Goal: Information Seeking & Learning: Learn about a topic

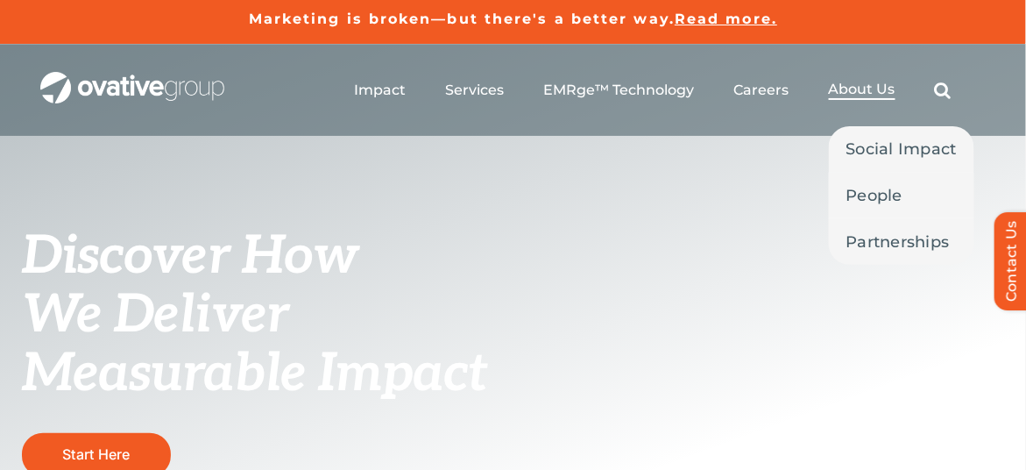
click at [852, 83] on span "About Us" at bounding box center [862, 90] width 67 height 18
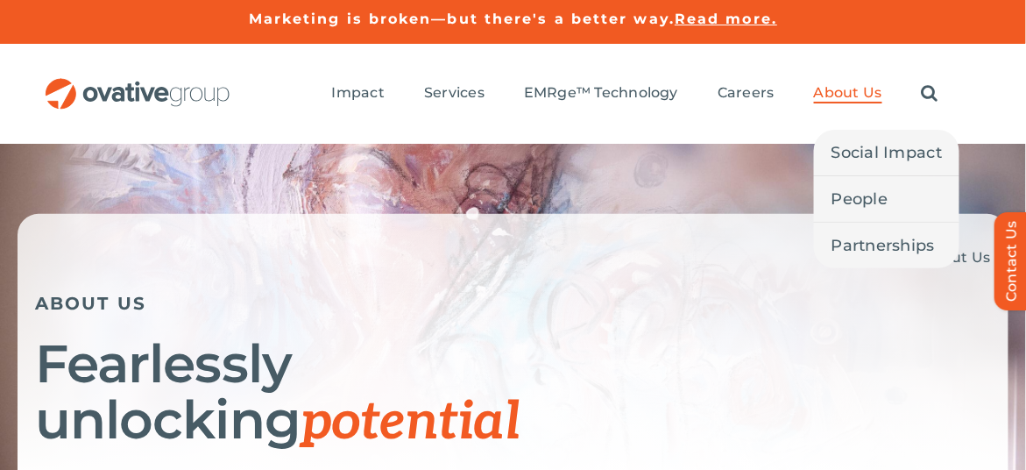
drag, startPoint x: 0, startPoint y: 0, endPoint x: 852, endPoint y: 83, distance: 855.7
click at [852, 84] on span "About Us" at bounding box center [848, 93] width 68 height 18
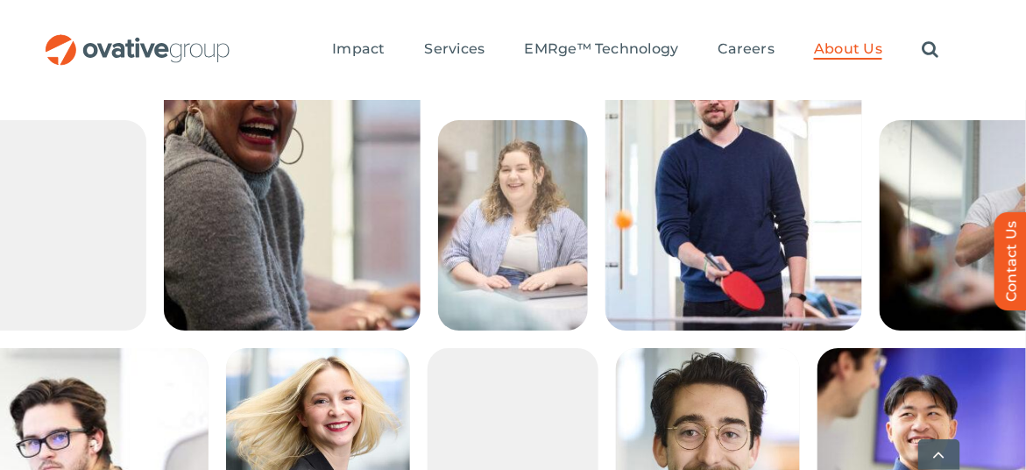
scroll to position [3131, 0]
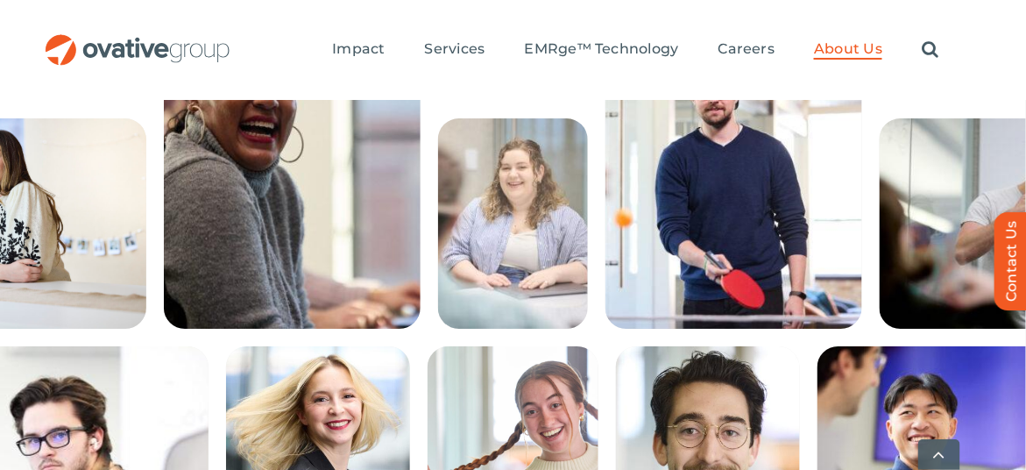
click at [267, 266] on img at bounding box center [292, 175] width 257 height 307
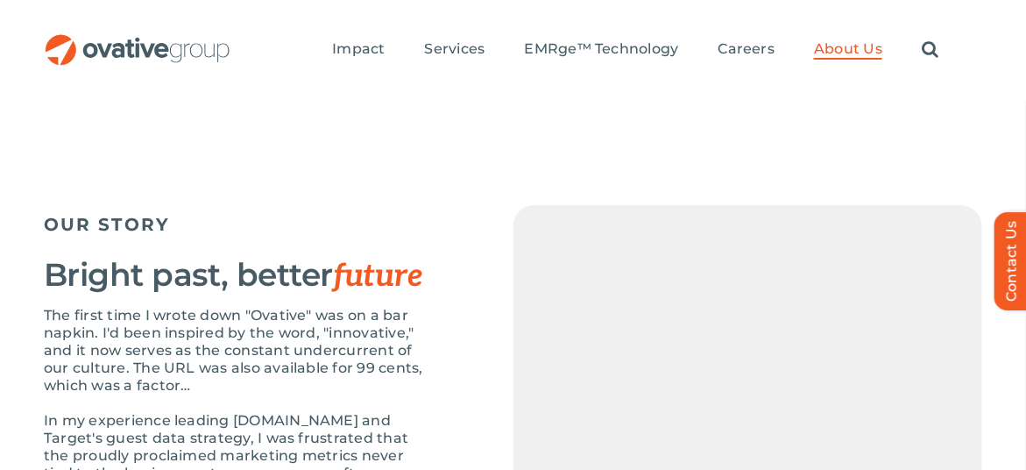
scroll to position [1674, 0]
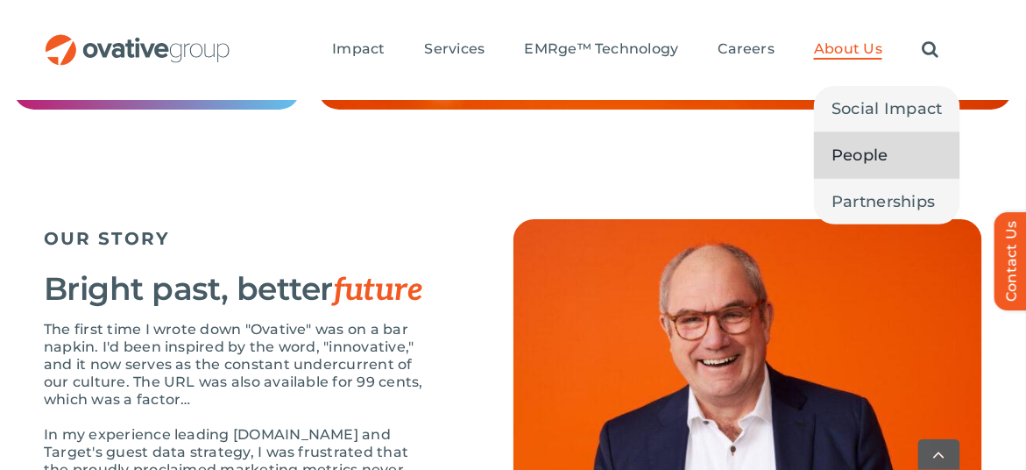
click at [839, 161] on span "People" at bounding box center [859, 155] width 57 height 25
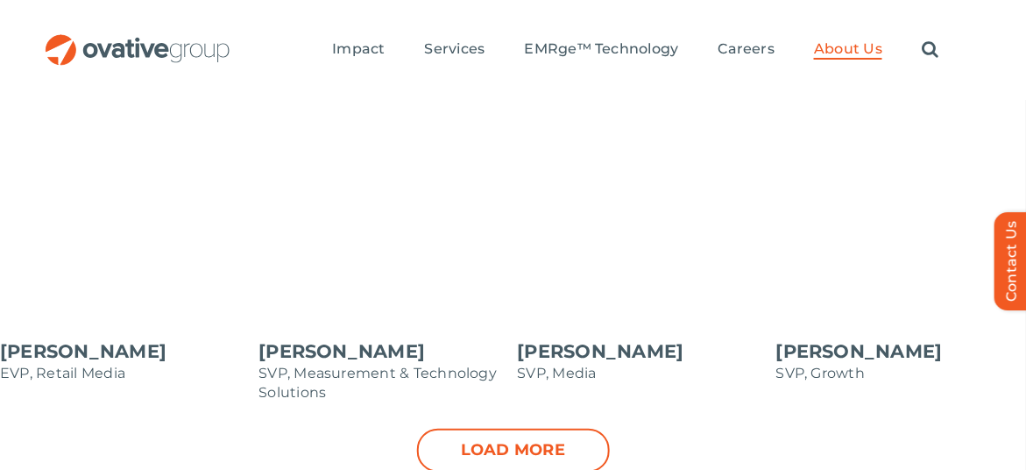
scroll to position [1906, 0]
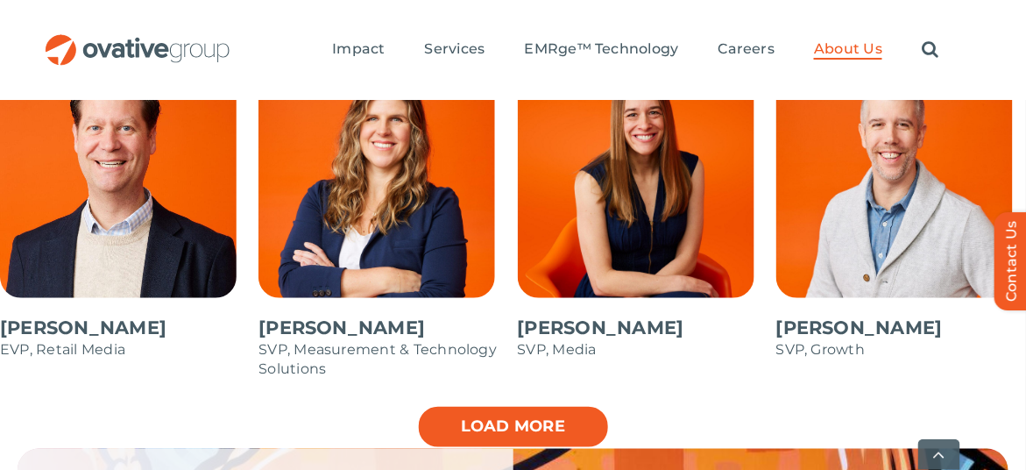
click at [455, 405] on link "Load more" at bounding box center [513, 427] width 193 height 44
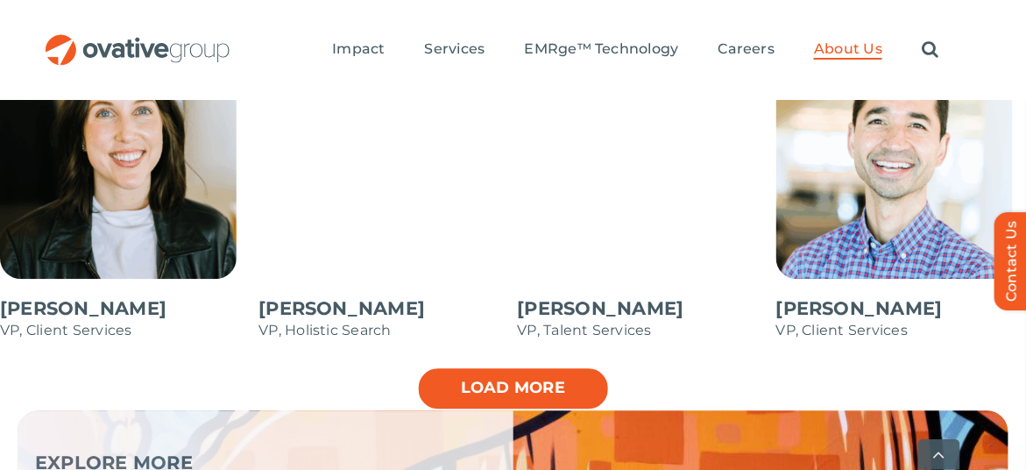
scroll to position [2631, 0]
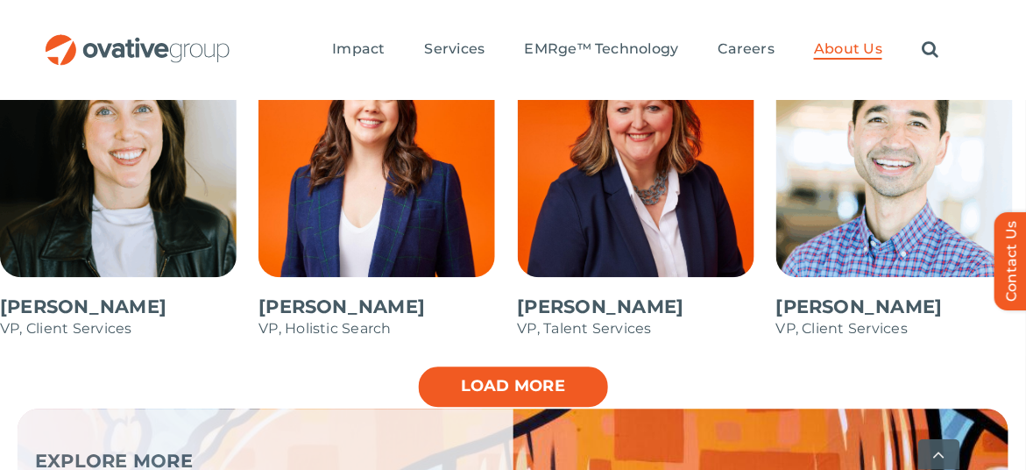
click at [484, 364] on link "Load more" at bounding box center [513, 386] width 193 height 44
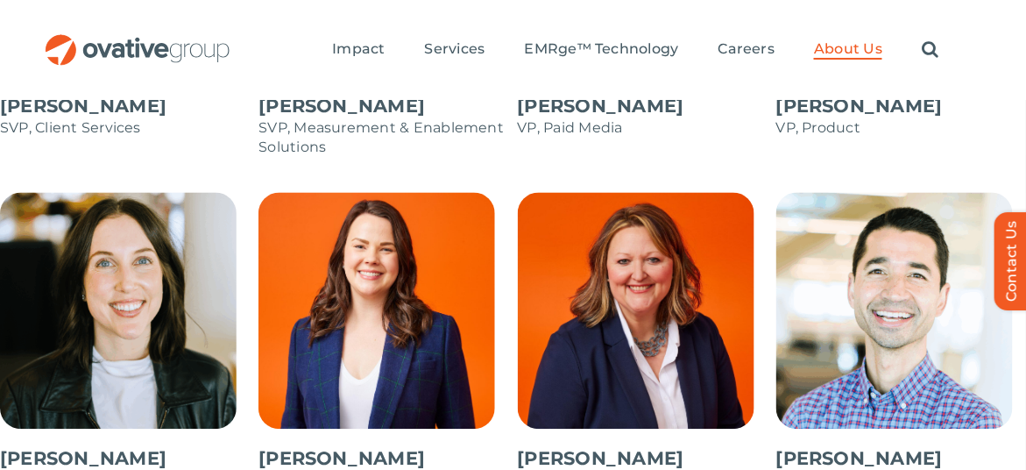
scroll to position [2475, 0]
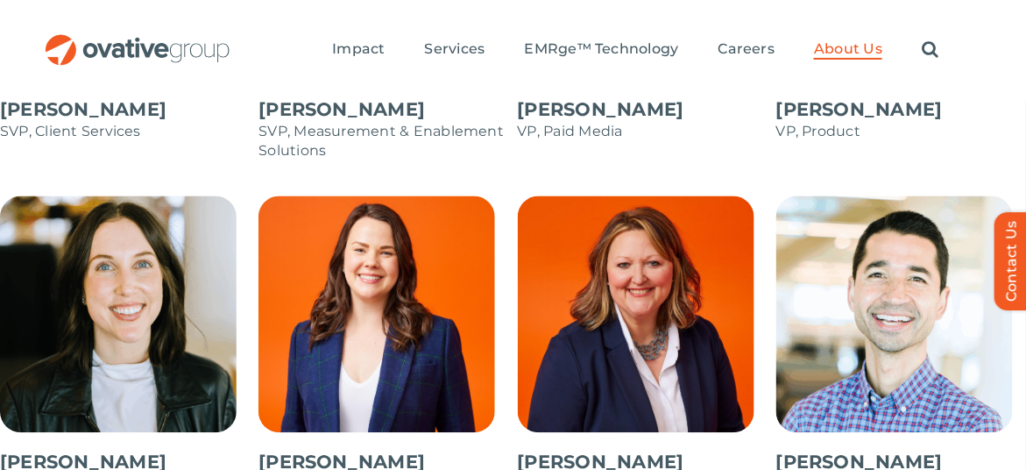
click at [413, 329] on span at bounding box center [383, 353] width 250 height 315
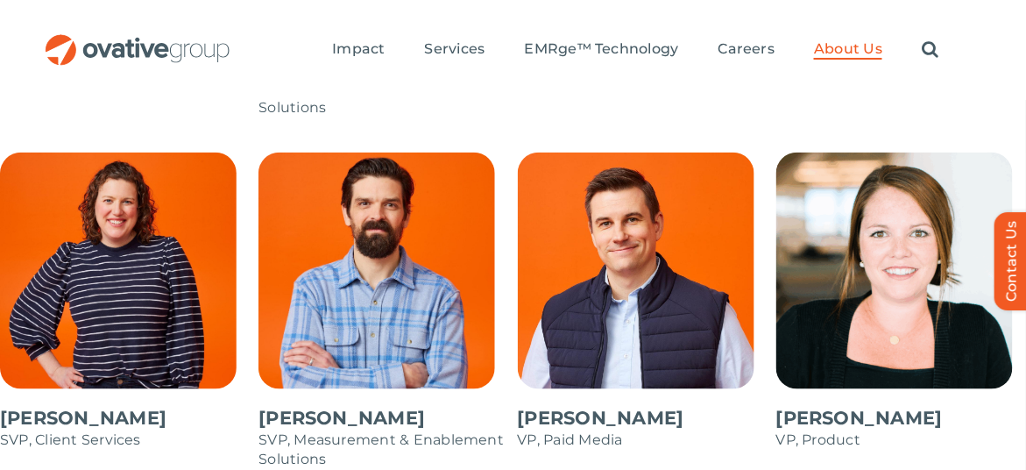
scroll to position [2166, 0]
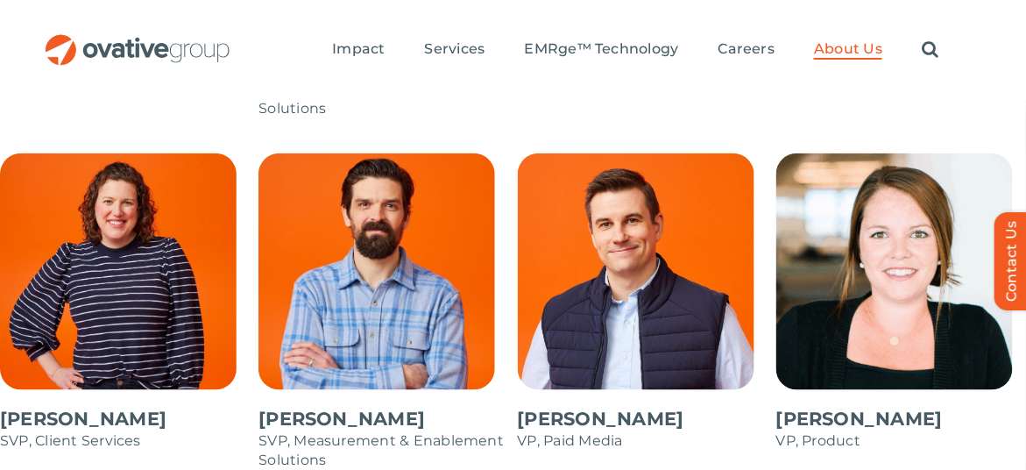
drag, startPoint x: 8, startPoint y: 27, endPoint x: 393, endPoint y: 74, distance: 388.3
click at [393, 74] on ul "Impact Expert Insights Case Studies Awards & Press Services Media Measurement C…" at bounding box center [635, 50] width 606 height 56
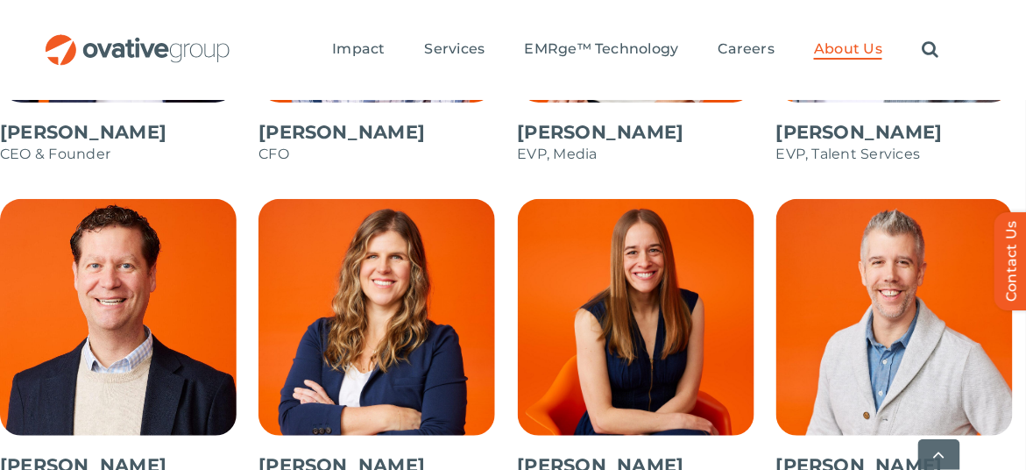
scroll to position [1769, 0]
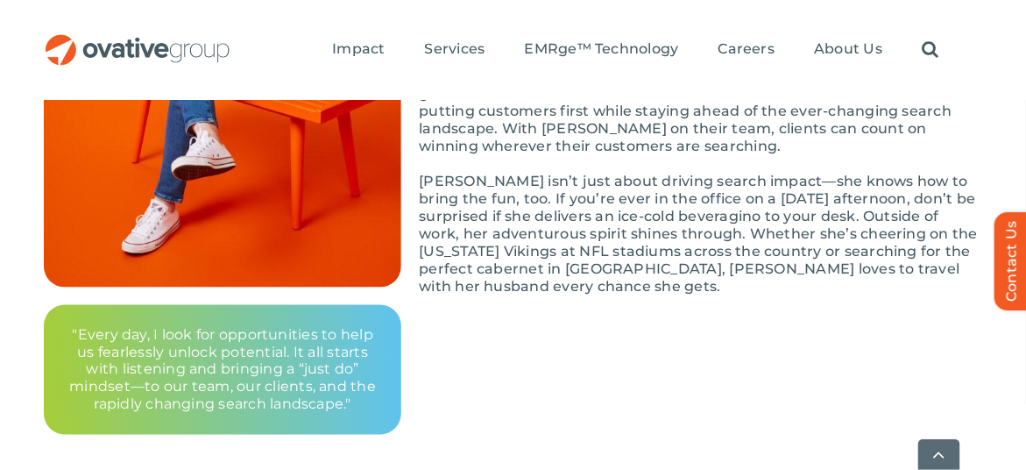
scroll to position [499, 0]
